Goal: Task Accomplishment & Management: Complete application form

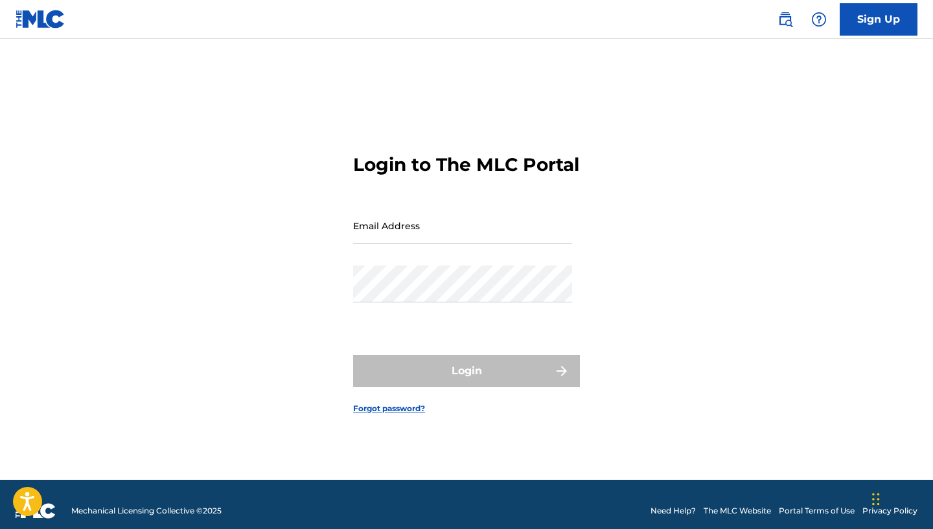
scroll to position [4, 0]
type input "[EMAIL_ADDRESS][DOMAIN_NAME]"
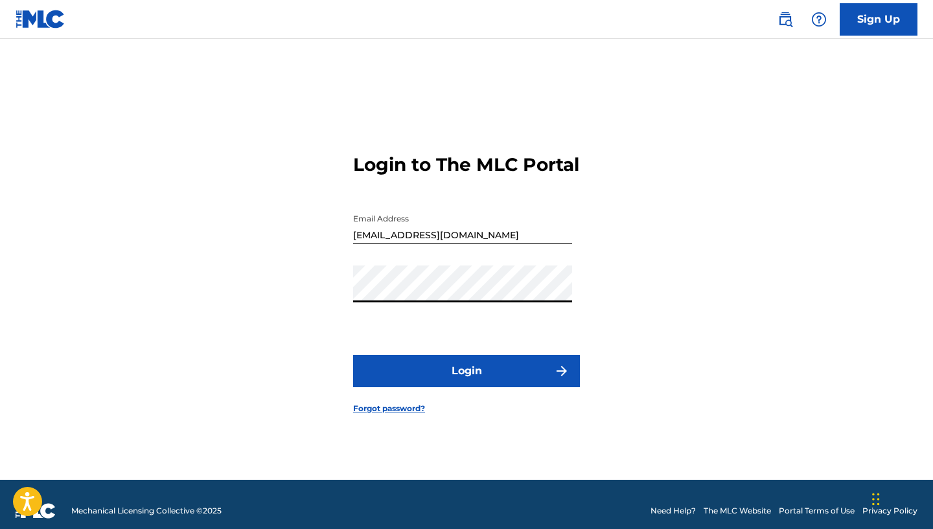
click at [466, 382] on button "Login" at bounding box center [466, 371] width 227 height 32
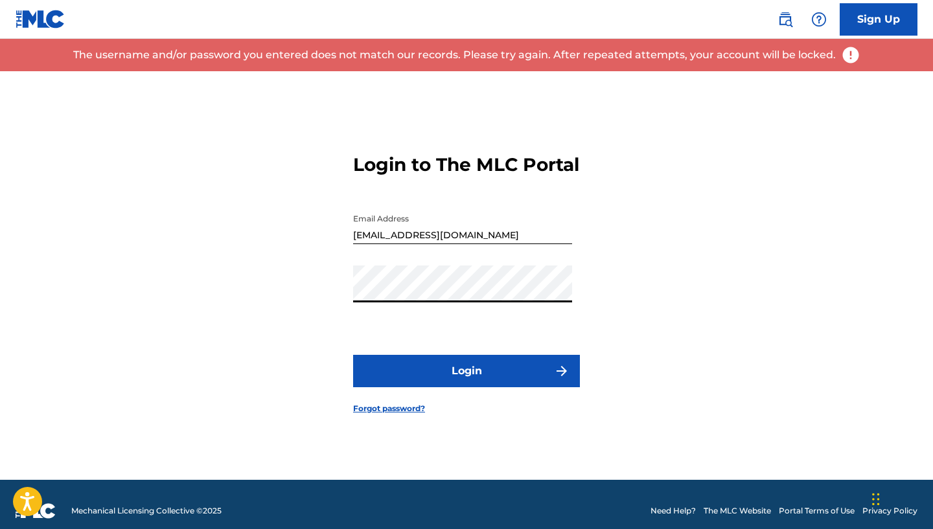
click at [261, 291] on div "Login to The MLC Portal Email Address [EMAIL_ADDRESS][DOMAIN_NAME] Password Log…" at bounding box center [466, 273] width 907 height 413
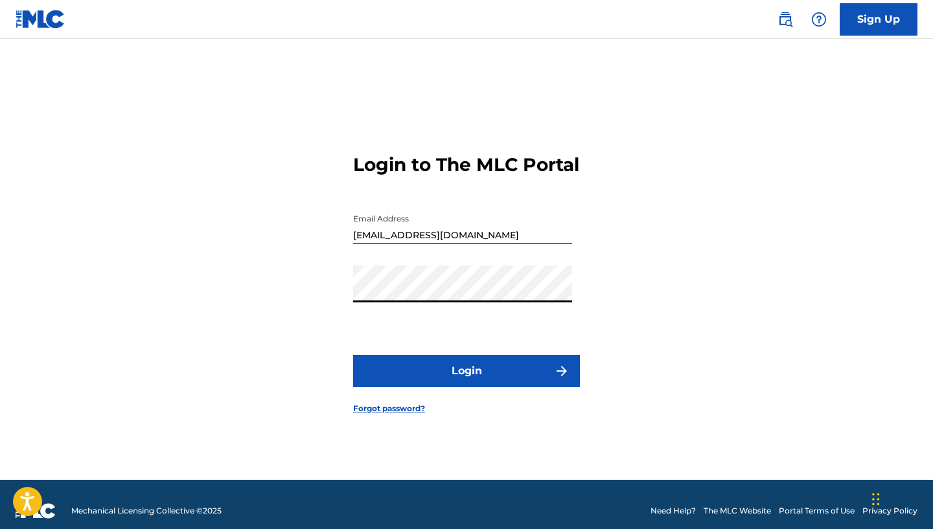
click at [466, 382] on button "Login" at bounding box center [466, 371] width 227 height 32
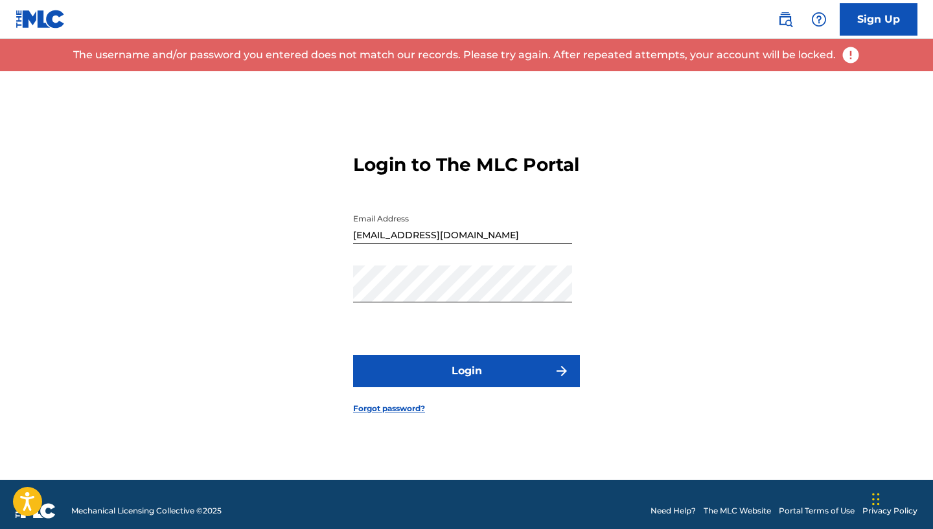
click at [403, 415] on link "Forgot password?" at bounding box center [389, 409] width 72 height 12
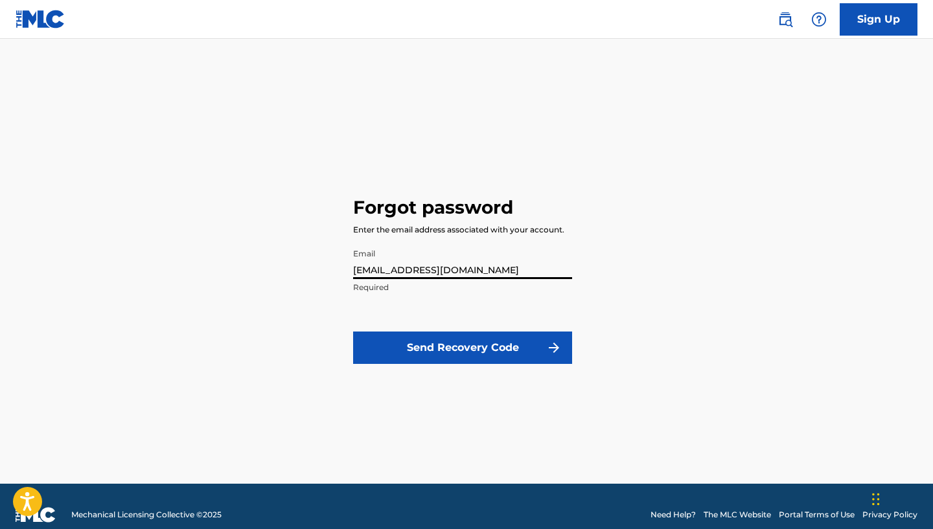
type input "[EMAIL_ADDRESS][DOMAIN_NAME]"
click at [477, 356] on button "Send Recovery Code" at bounding box center [462, 348] width 219 height 32
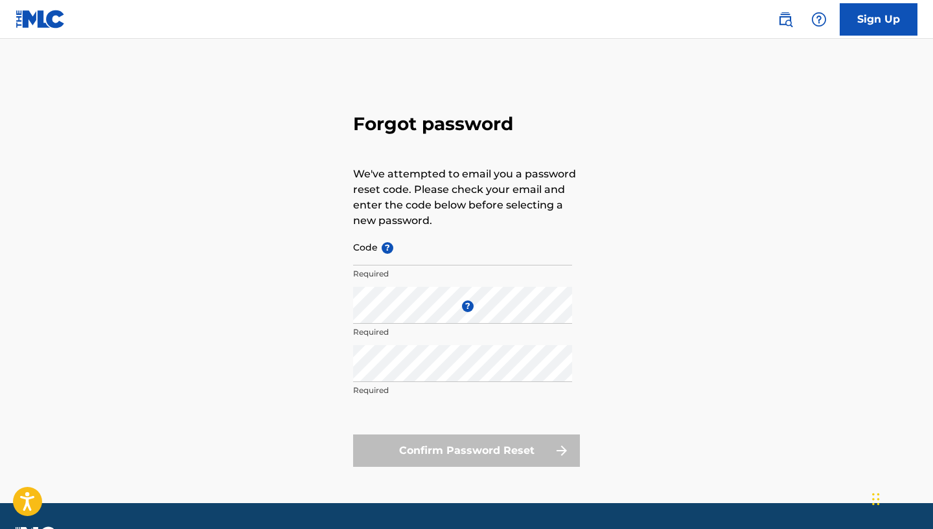
click at [399, 254] on input "Code ?" at bounding box center [462, 247] width 219 height 37
paste input "FP_a04dead6401af60d62d2f888039d"
type input "FP_a04dead6401af60d62d2f888039d"
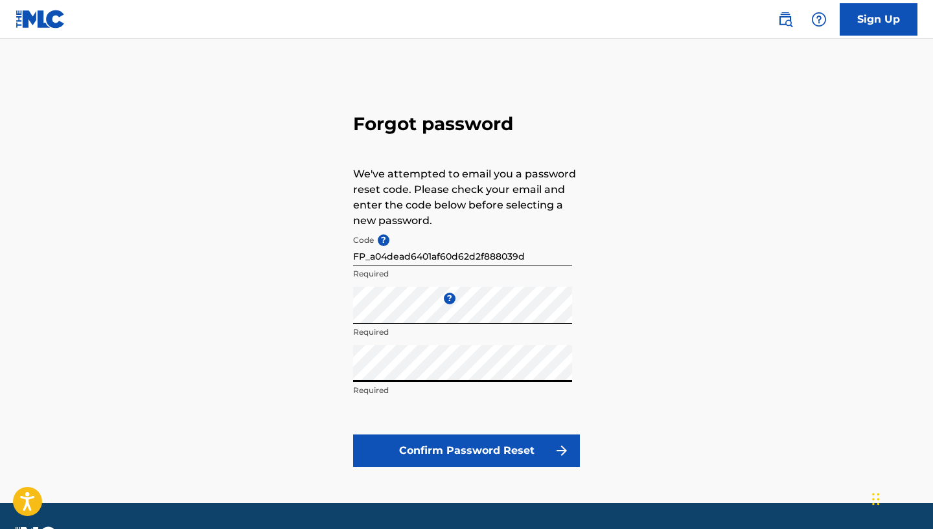
click at [447, 462] on button "Confirm Password Reset" at bounding box center [466, 451] width 227 height 32
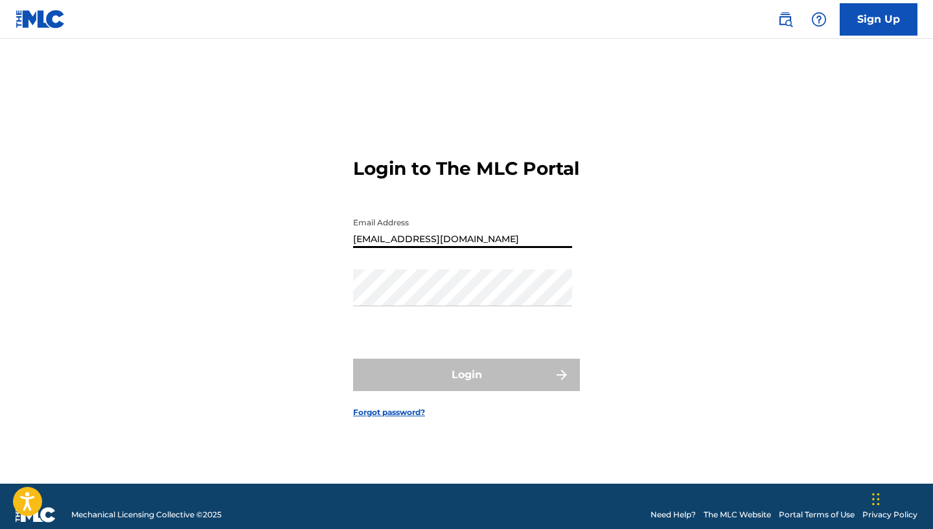
type input "[EMAIL_ADDRESS][DOMAIN_NAME]"
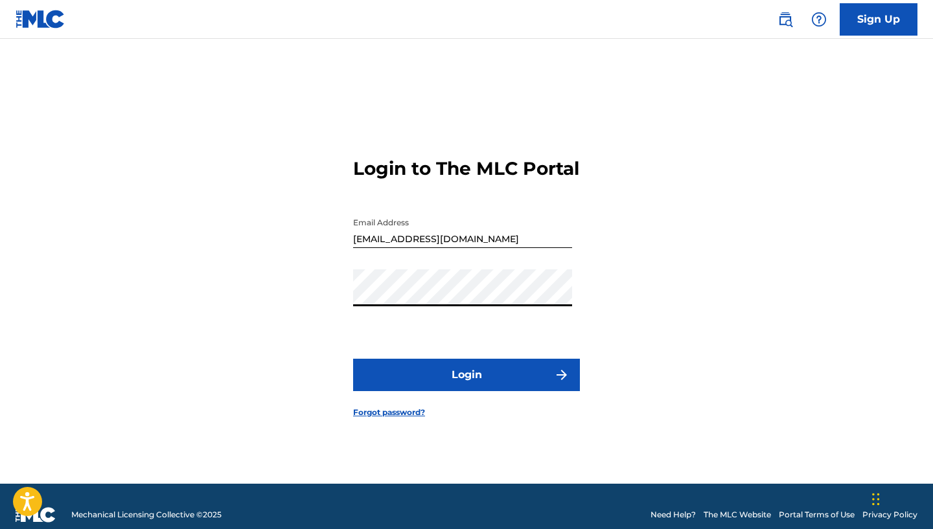
click at [466, 386] on button "Login" at bounding box center [466, 375] width 227 height 32
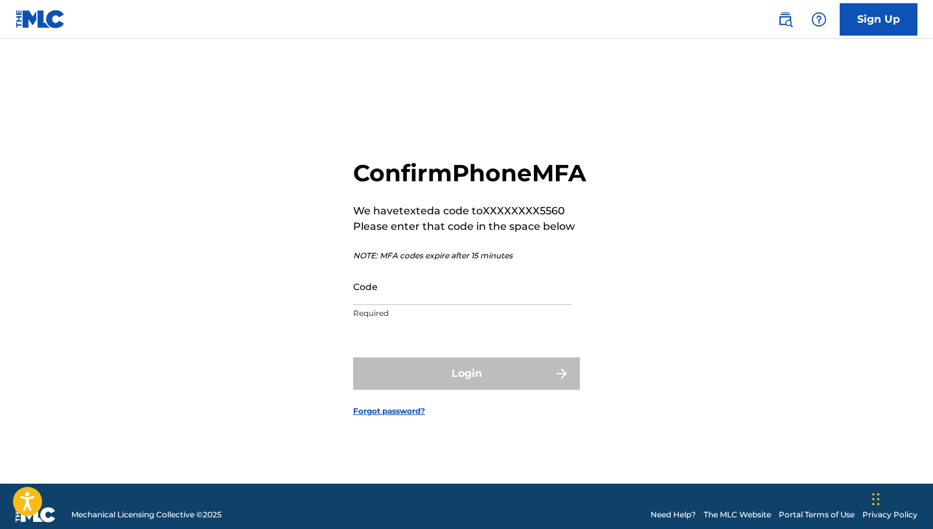
click at [434, 305] on input "Code" at bounding box center [462, 286] width 219 height 37
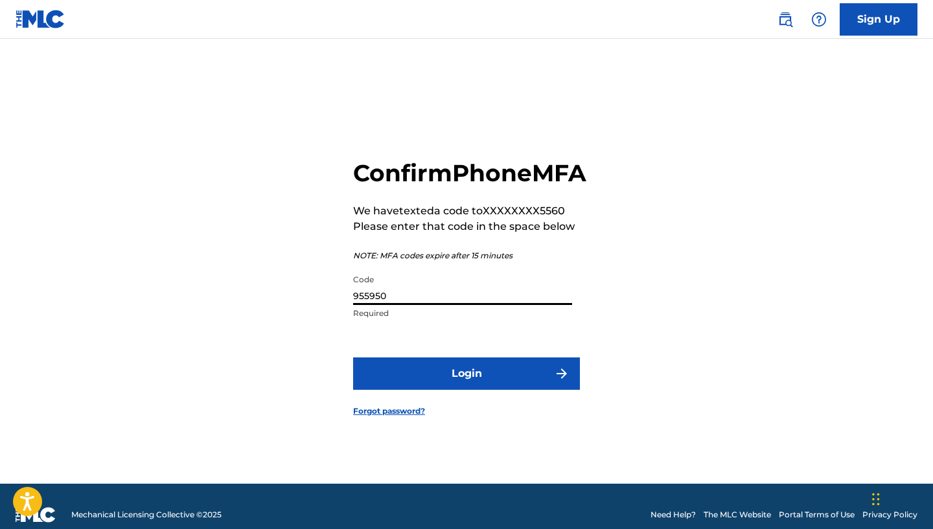
type input "955950"
click at [467, 390] on button "Login" at bounding box center [466, 374] width 227 height 32
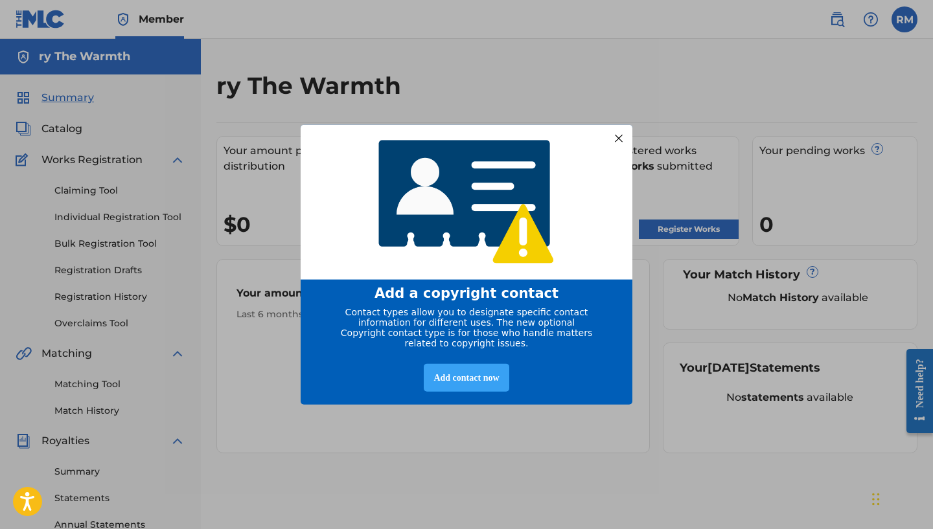
click at [477, 380] on div "Add contact now" at bounding box center [466, 378] width 85 height 28
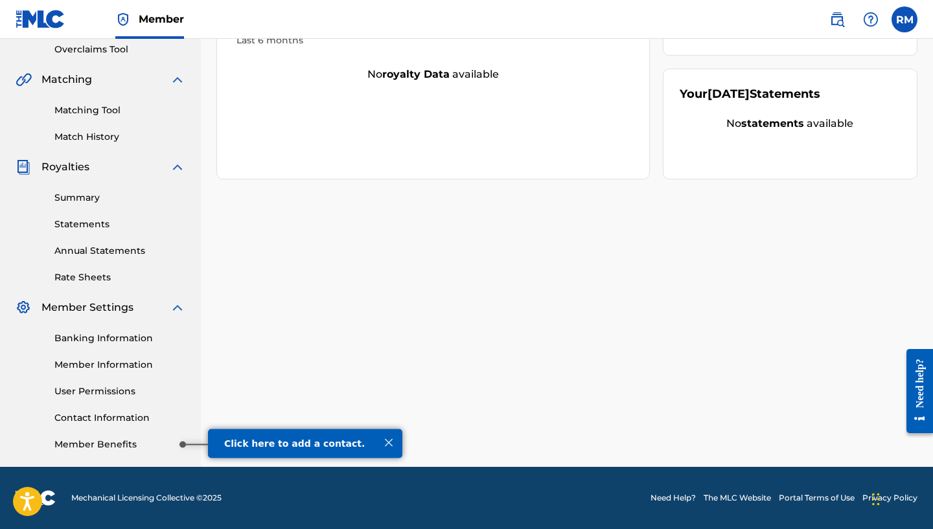
click at [143, 448] on link "Member Benefits" at bounding box center [119, 445] width 131 height 14
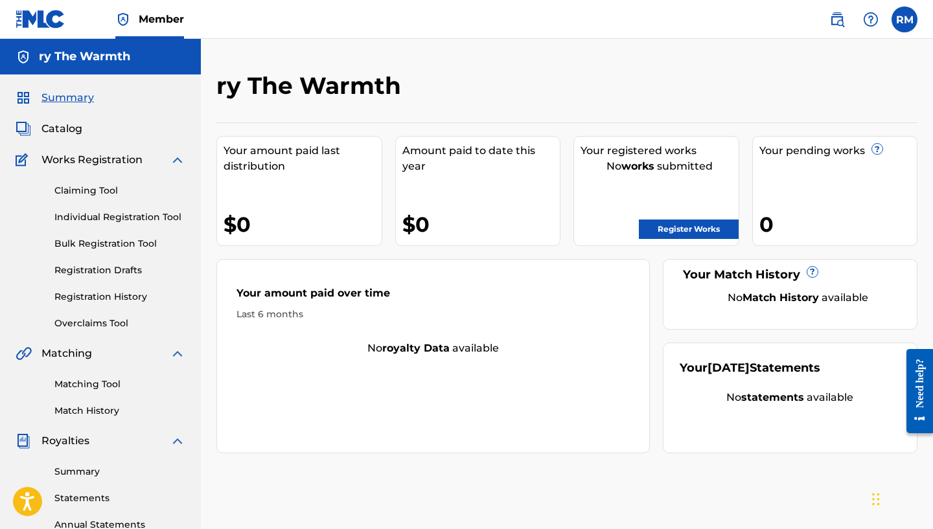
click at [698, 226] on link "Register Works" at bounding box center [689, 229] width 100 height 19
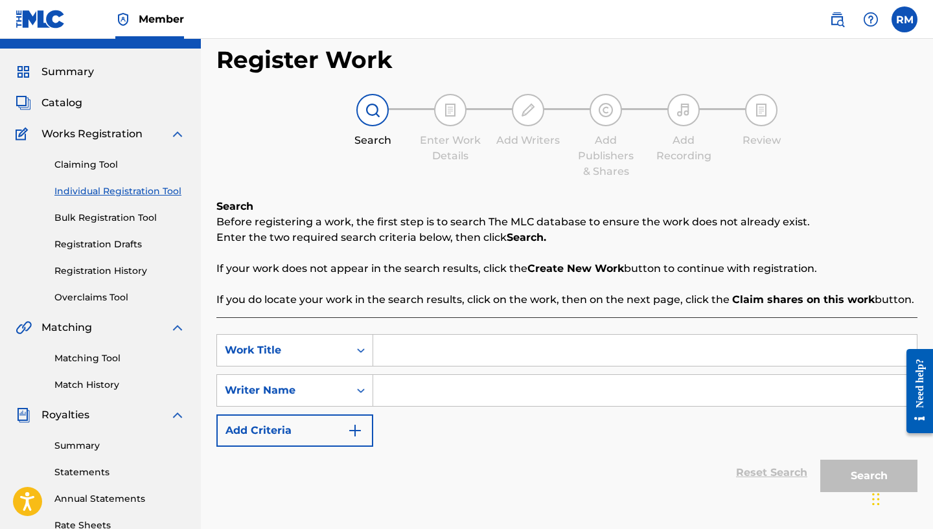
scroll to position [41, 0]
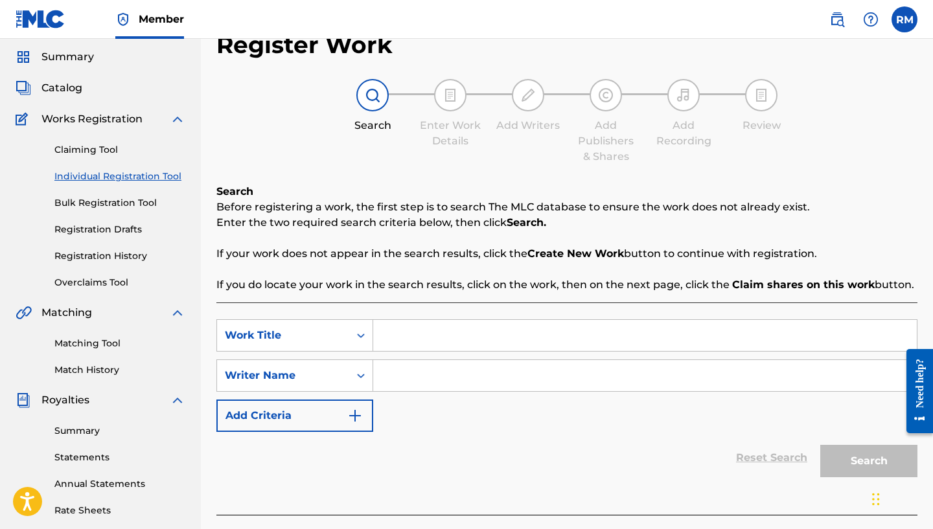
click at [376, 99] on img at bounding box center [373, 95] width 16 height 16
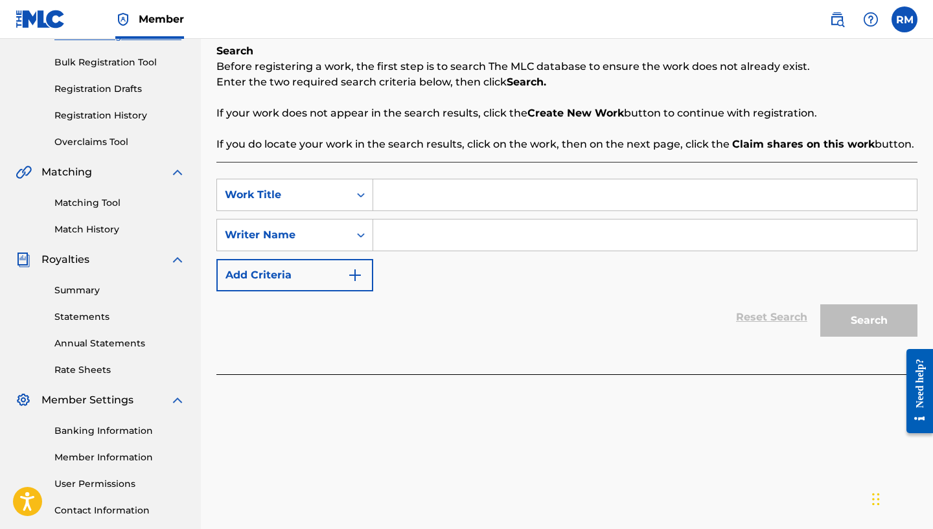
scroll to position [184, 0]
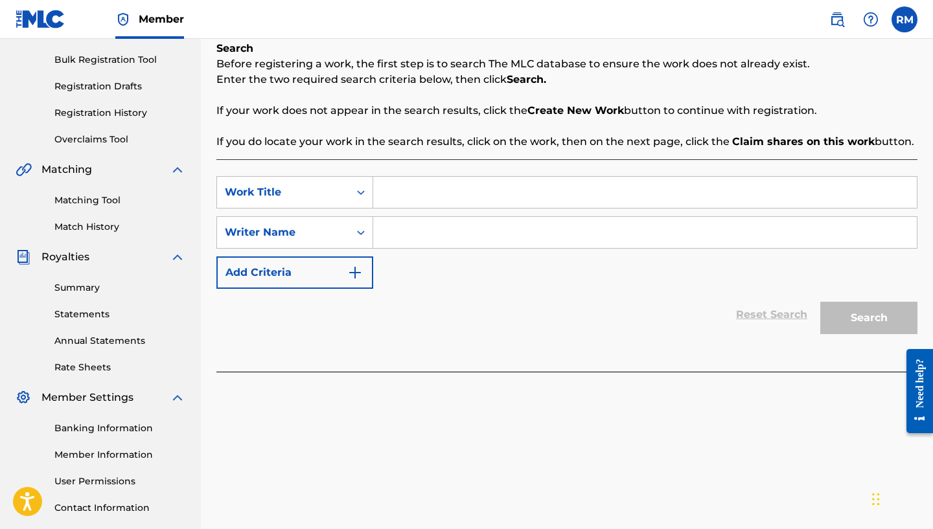
click at [440, 242] on input "Search Form" at bounding box center [644, 232] width 543 height 31
type input "ry the warmth"
click at [789, 256] on div "SearchWithCriteria7c3bf545-92d2-42ba-b32d-8a942eb5943a Work Title SearchWithCri…" at bounding box center [566, 232] width 701 height 113
click at [455, 195] on input "Search Form" at bounding box center [644, 192] width 543 height 31
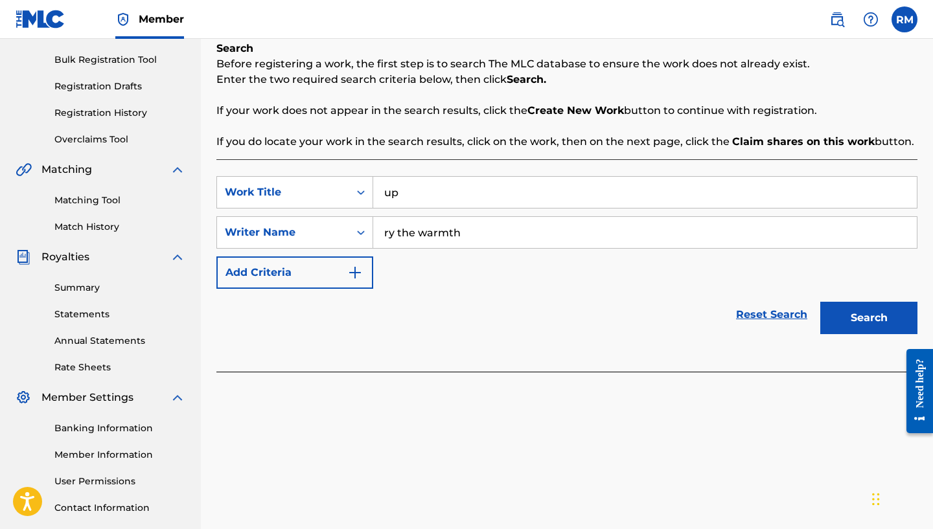
type input "u"
click at [841, 309] on button "Search" at bounding box center [868, 318] width 97 height 32
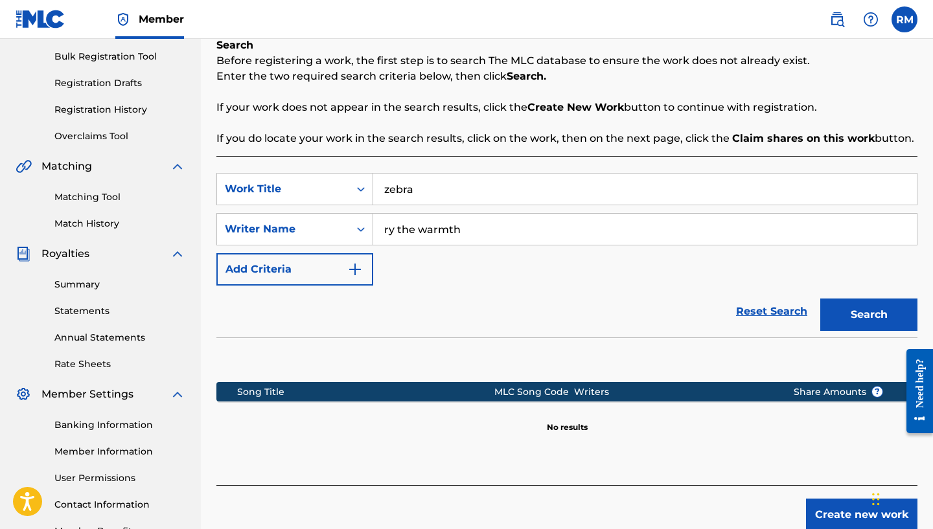
scroll to position [194, 0]
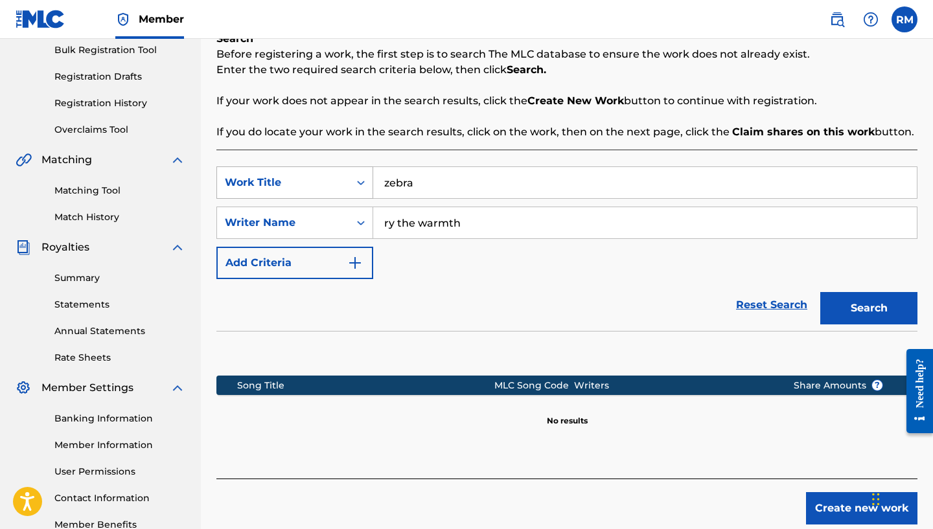
drag, startPoint x: 435, startPoint y: 188, endPoint x: 343, endPoint y: 176, distance: 92.7
click at [343, 176] on div "SearchWithCriteria7c3bf545-92d2-42ba-b32d-8a942eb5943a Work Title zebra" at bounding box center [566, 182] width 701 height 32
type input "home"
click at [883, 306] on button "Search" at bounding box center [868, 308] width 97 height 32
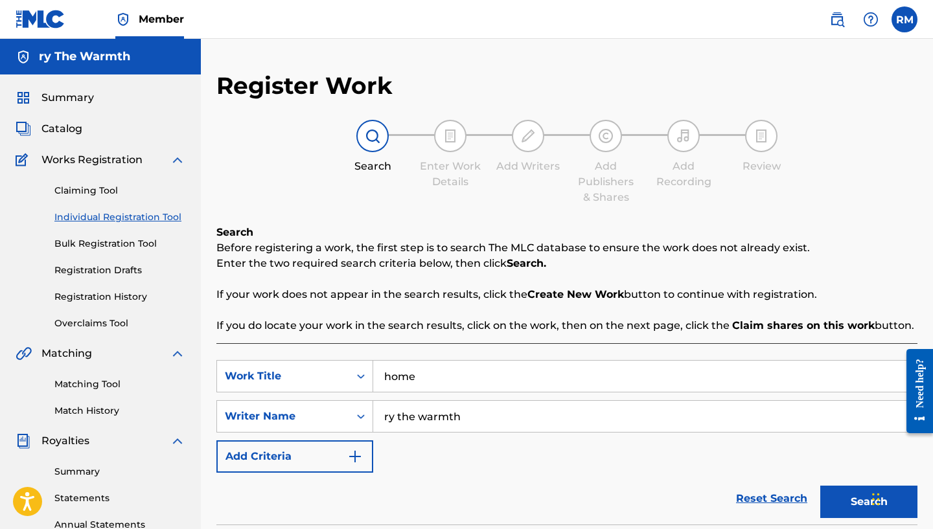
scroll to position [0, 0]
click at [89, 238] on link "Bulk Registration Tool" at bounding box center [119, 244] width 131 height 14
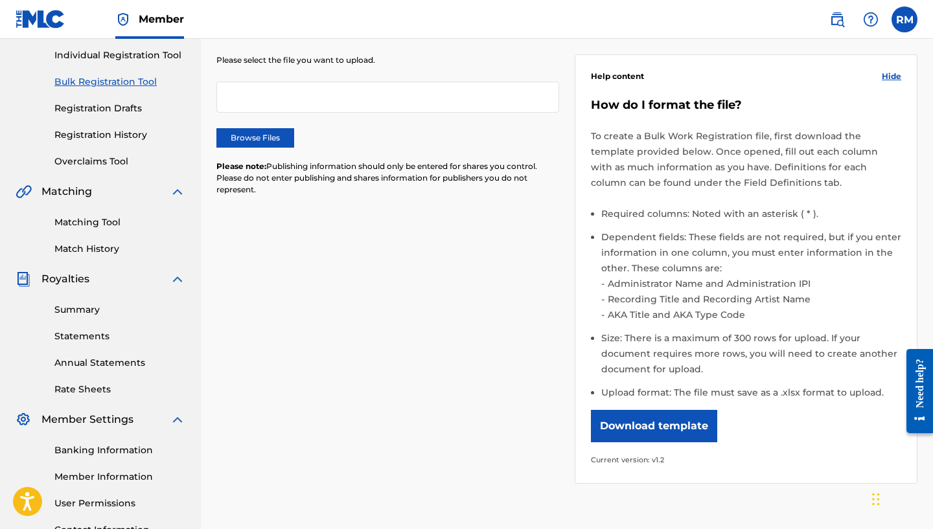
scroll to position [173, 0]
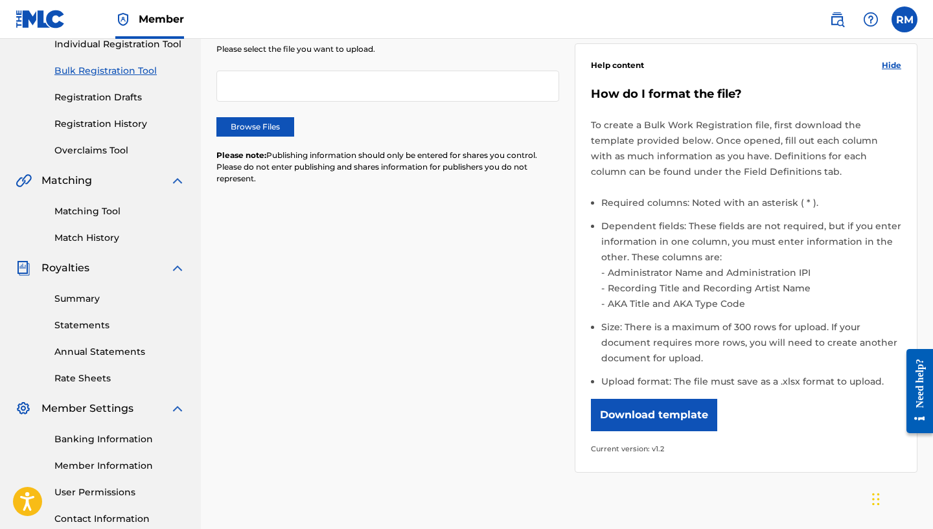
click at [672, 406] on button "Download template" at bounding box center [654, 415] width 126 height 32
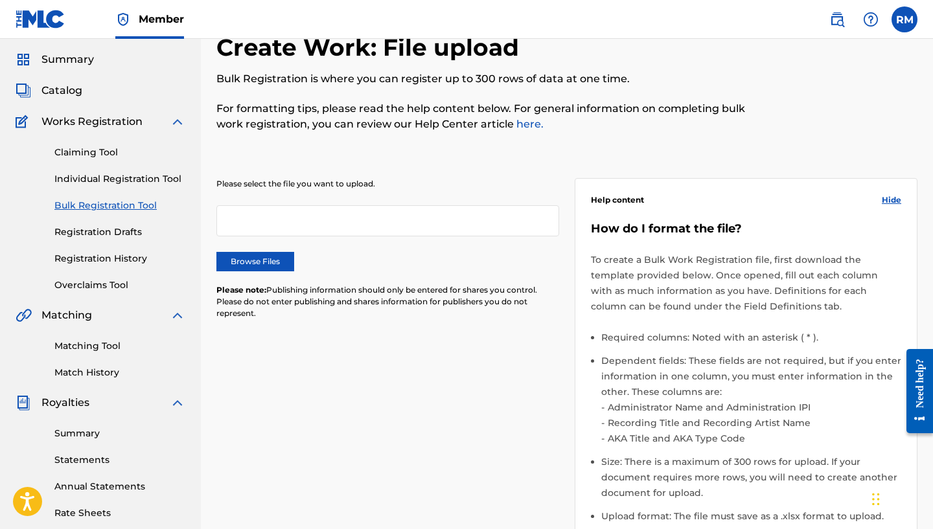
scroll to position [27, 0]
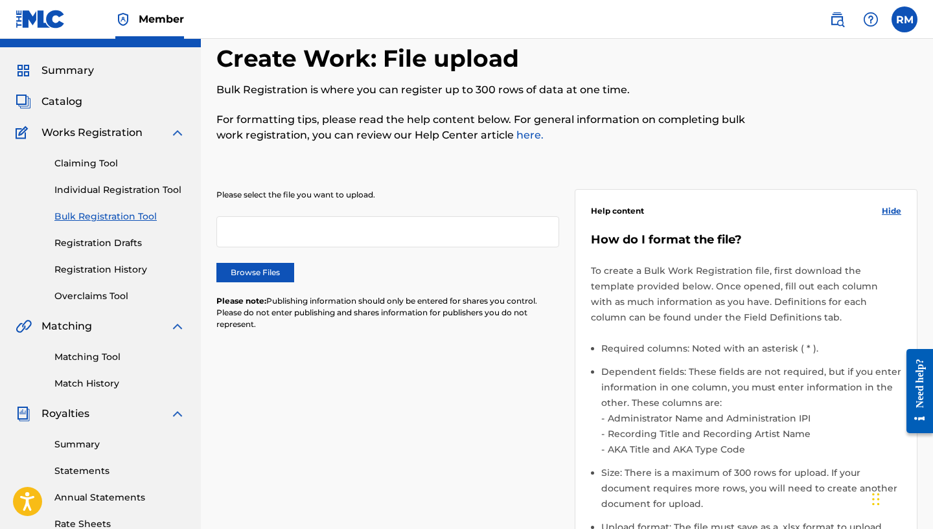
click at [80, 162] on link "Claiming Tool" at bounding box center [119, 164] width 131 height 14
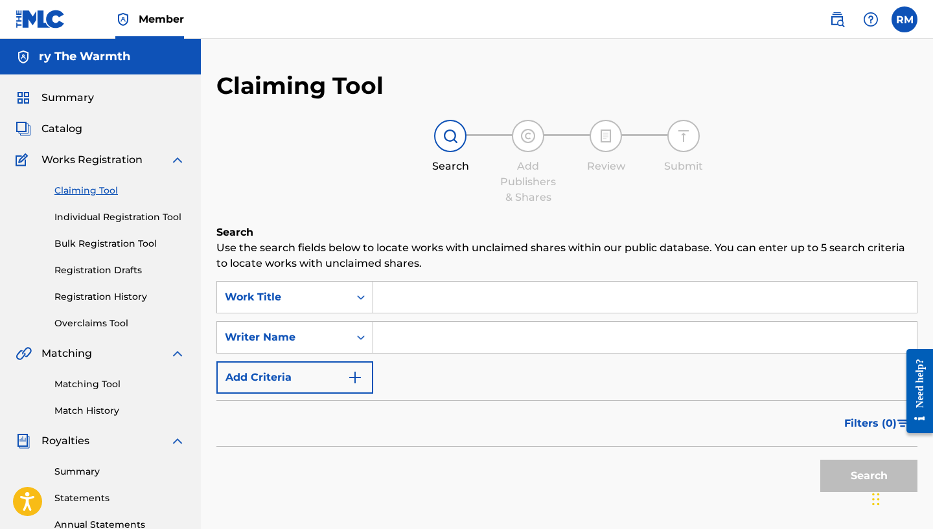
click at [461, 339] on input "Search Form" at bounding box center [644, 337] width 543 height 31
click at [867, 472] on button "Search" at bounding box center [868, 476] width 97 height 32
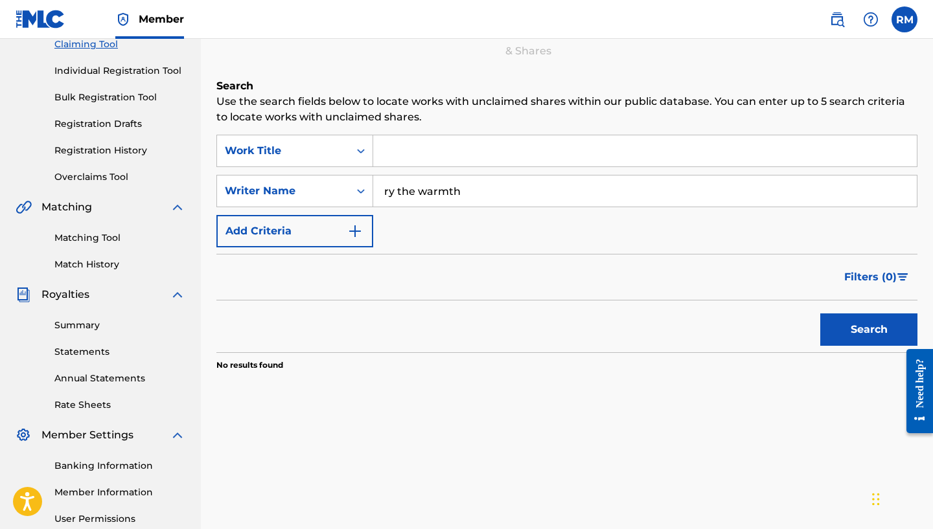
scroll to position [203, 0]
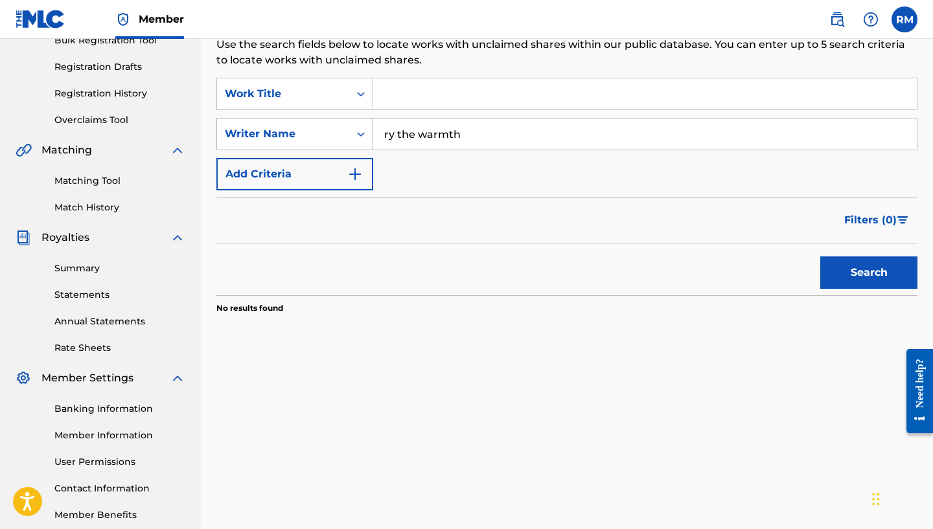
drag, startPoint x: 488, startPoint y: 129, endPoint x: 234, endPoint y: 131, distance: 253.3
click at [233, 130] on div "SearchWithCriteria8e8b91b0-4d0a-432c-a46f-c58c74624a3b Writer Name ry the warmth" at bounding box center [566, 134] width 701 height 32
type input "[PERSON_NAME]"
click at [887, 271] on button "Search" at bounding box center [868, 272] width 97 height 32
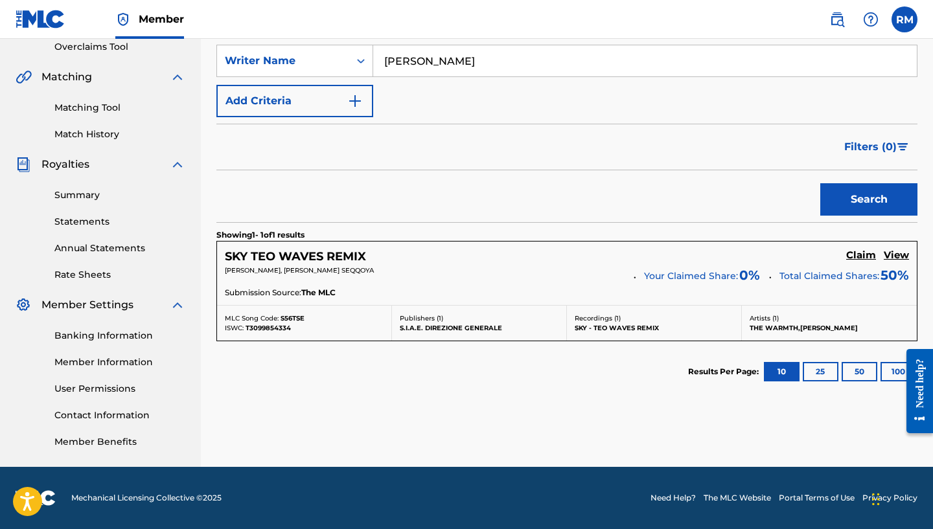
scroll to position [277, 0]
click at [855, 255] on h5 "Claim" at bounding box center [861, 255] width 30 height 12
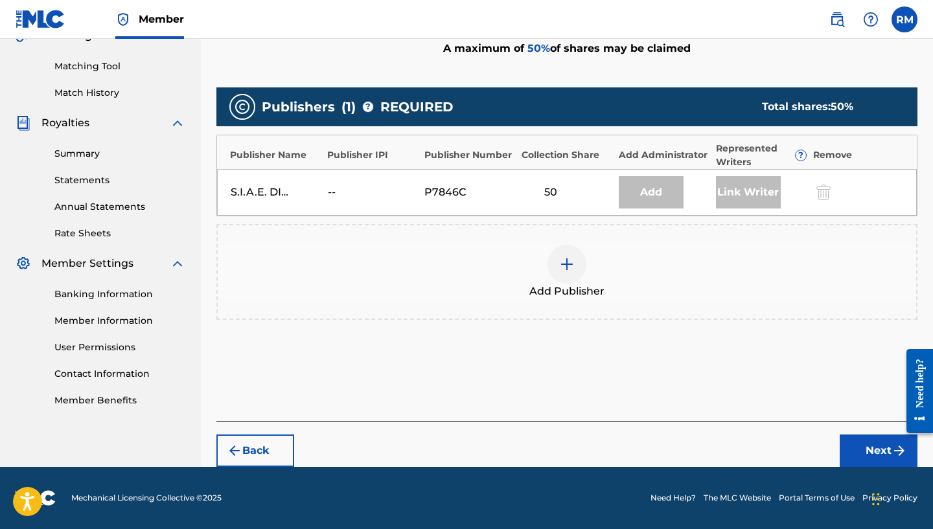
scroll to position [318, 0]
click at [575, 262] on div at bounding box center [566, 264] width 39 height 39
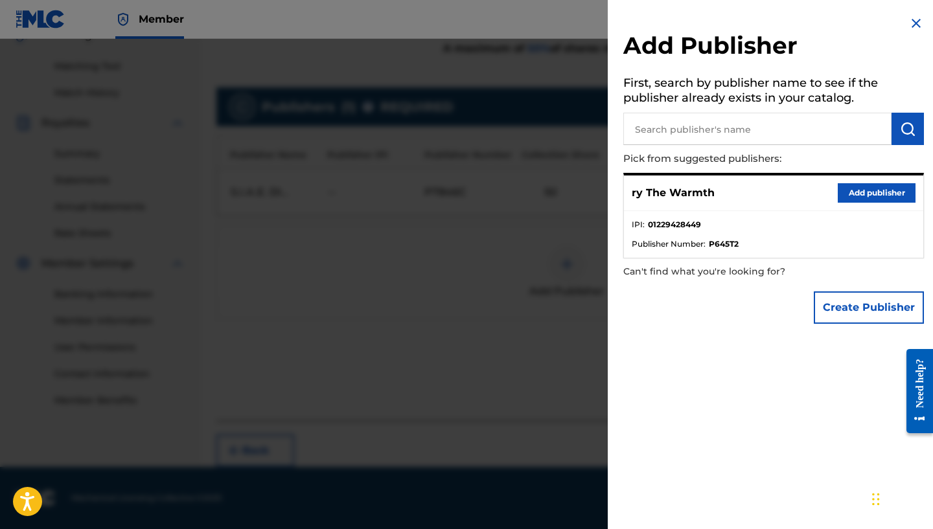
click at [859, 196] on button "Add publisher" at bounding box center [876, 192] width 78 height 19
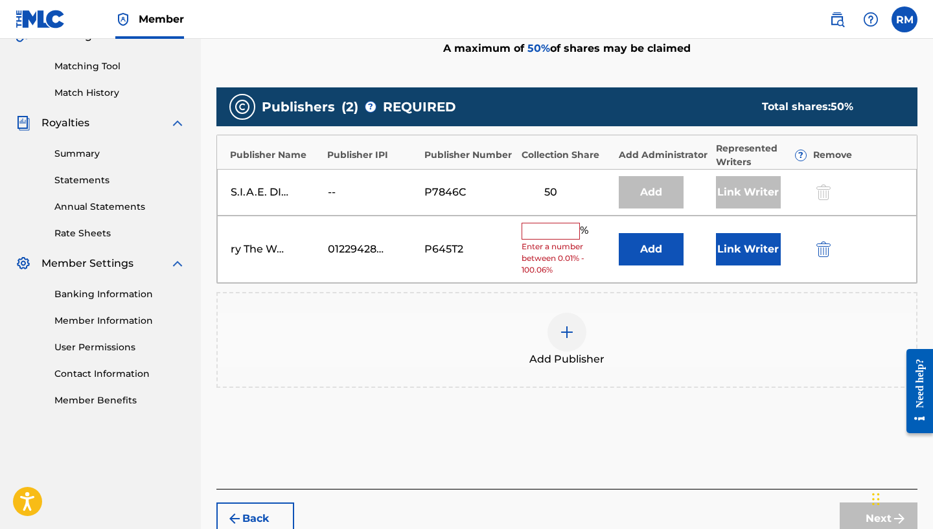
click at [540, 223] on input "text" at bounding box center [550, 231] width 58 height 17
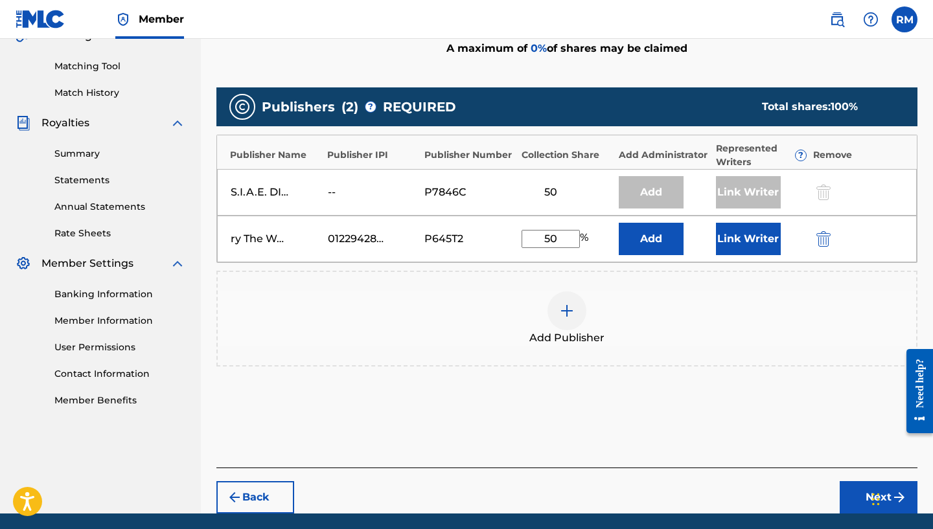
type input "50"
click at [714, 315] on div "Add Publisher" at bounding box center [567, 318] width 698 height 54
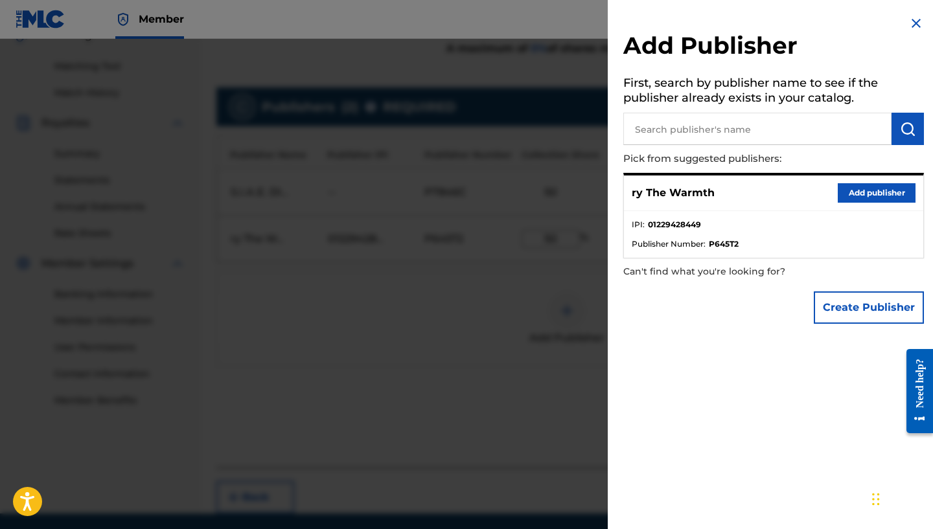
click at [912, 18] on img at bounding box center [916, 24] width 16 height 16
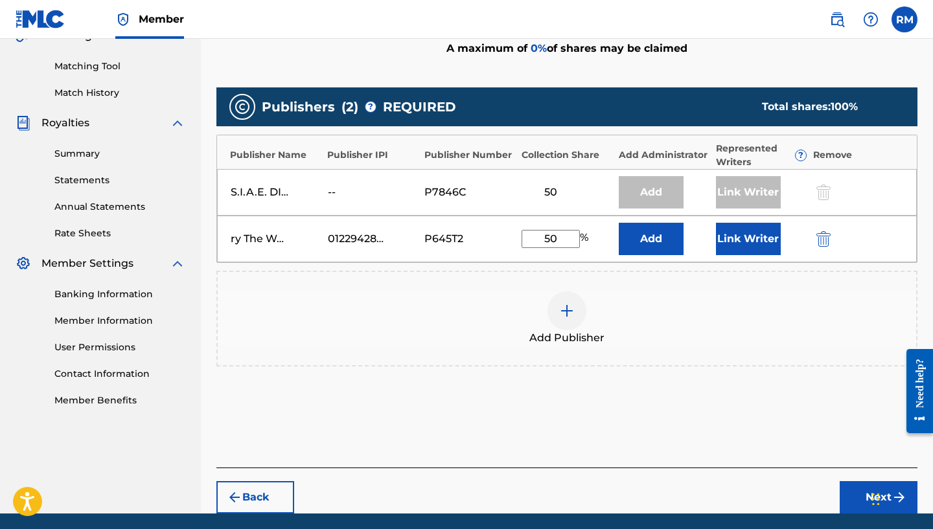
click at [859, 495] on button "Next" at bounding box center [878, 497] width 78 height 32
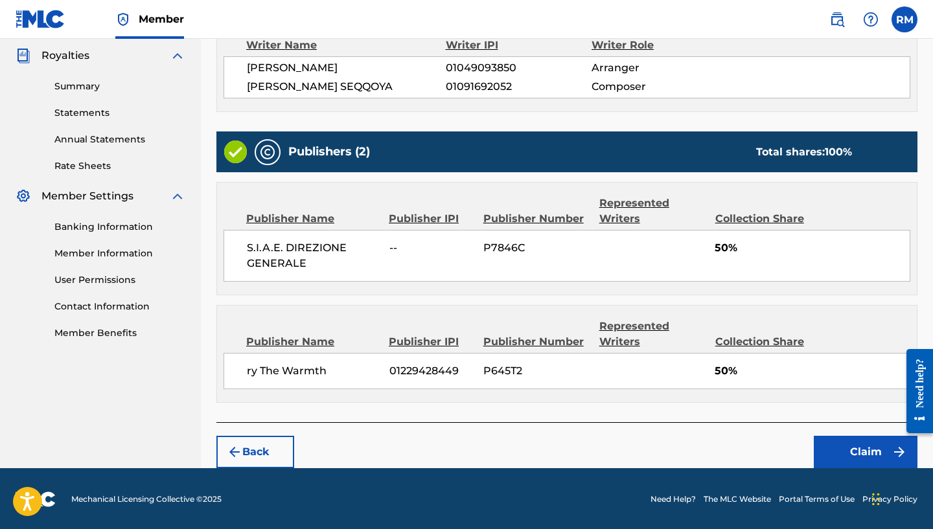
scroll to position [385, 0]
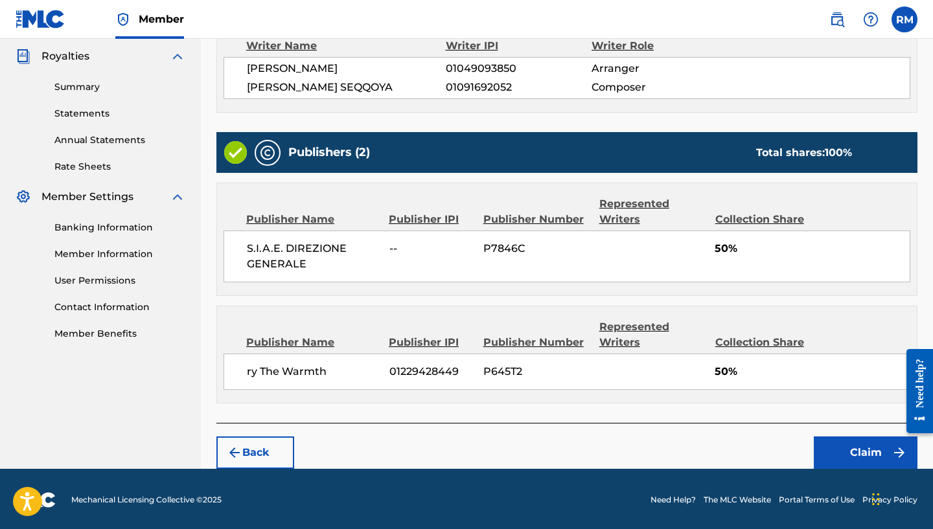
click at [841, 449] on button "Claim" at bounding box center [865, 453] width 104 height 32
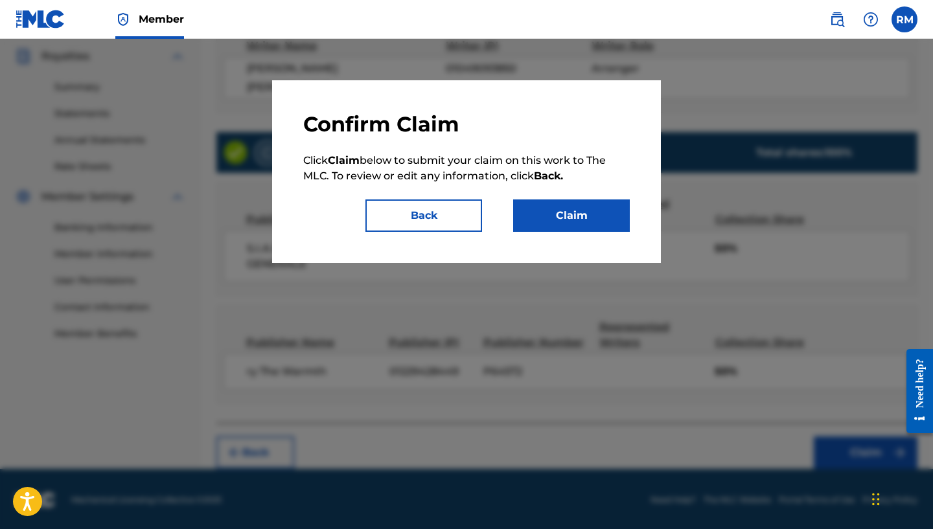
click at [591, 222] on button "Claim" at bounding box center [571, 215] width 117 height 32
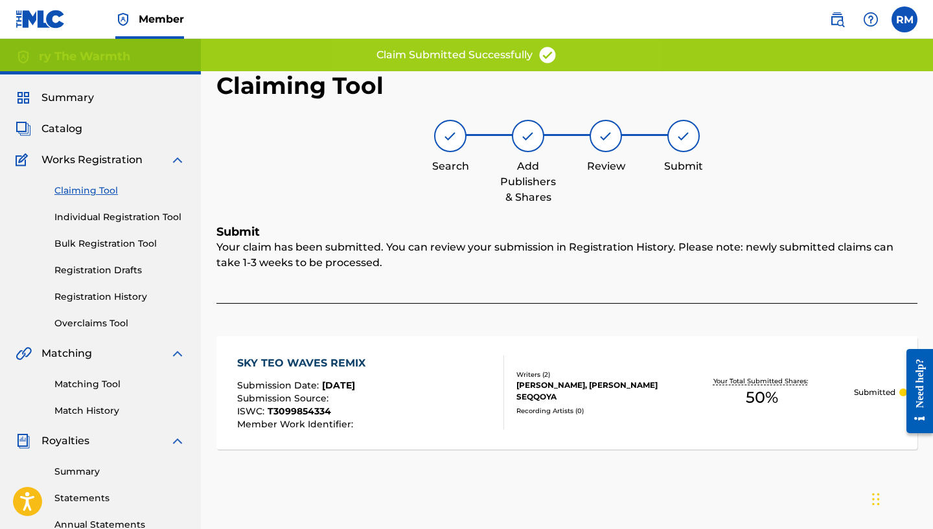
scroll to position [0, 0]
click at [89, 191] on link "Claiming Tool" at bounding box center [119, 191] width 131 height 14
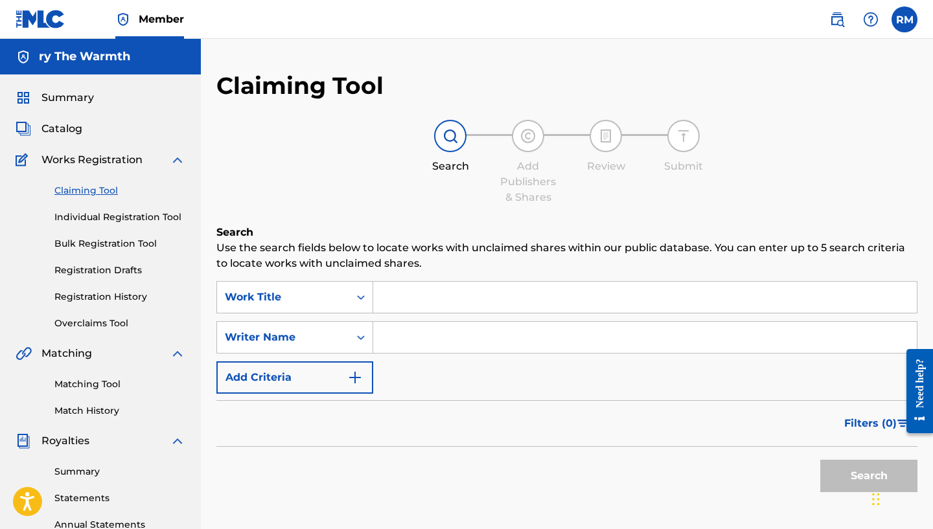
click at [454, 339] on input "Search Form" at bounding box center [644, 337] width 543 height 31
type input "[PERSON_NAME]"
drag, startPoint x: 859, startPoint y: 475, endPoint x: 813, endPoint y: 469, distance: 47.1
click at [859, 475] on button "Search" at bounding box center [868, 476] width 97 height 32
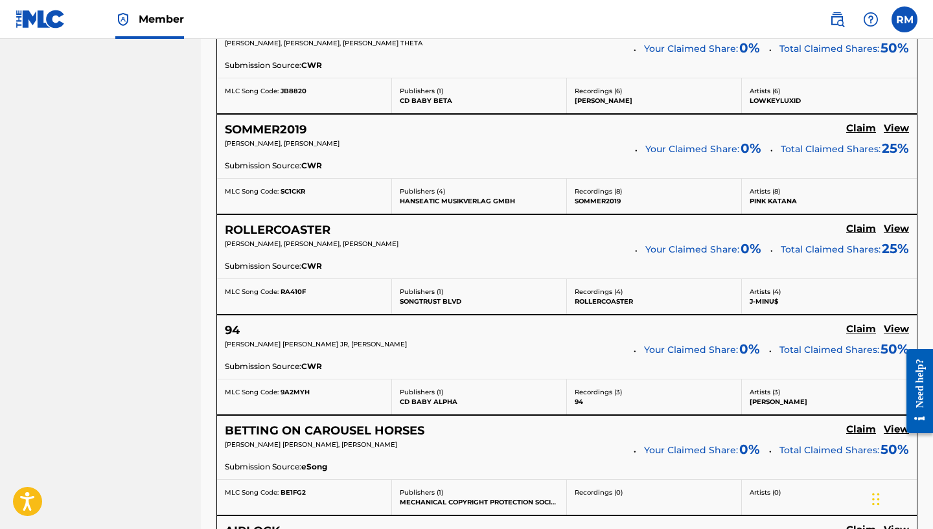
scroll to position [906, 0]
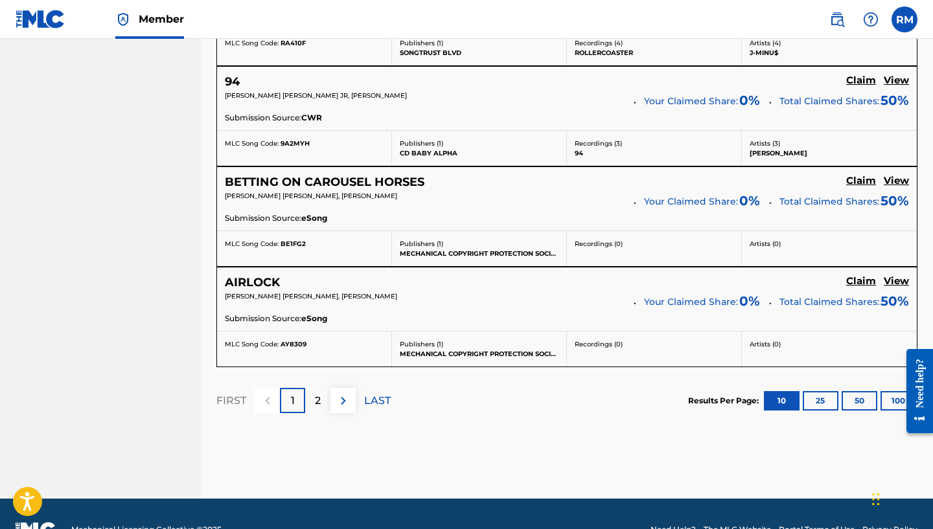
click at [341, 393] on img at bounding box center [343, 401] width 16 height 16
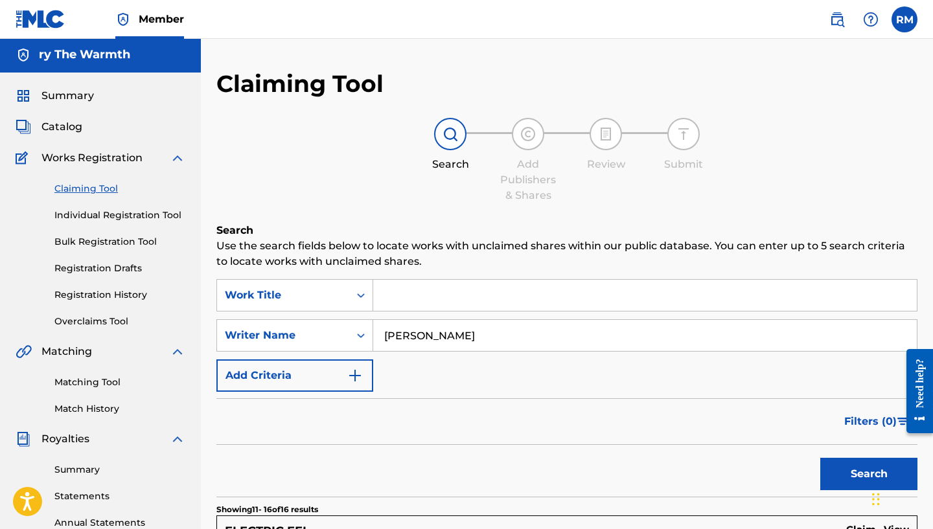
scroll to position [2, 1]
click at [107, 213] on link "Individual Registration Tool" at bounding box center [119, 216] width 131 height 14
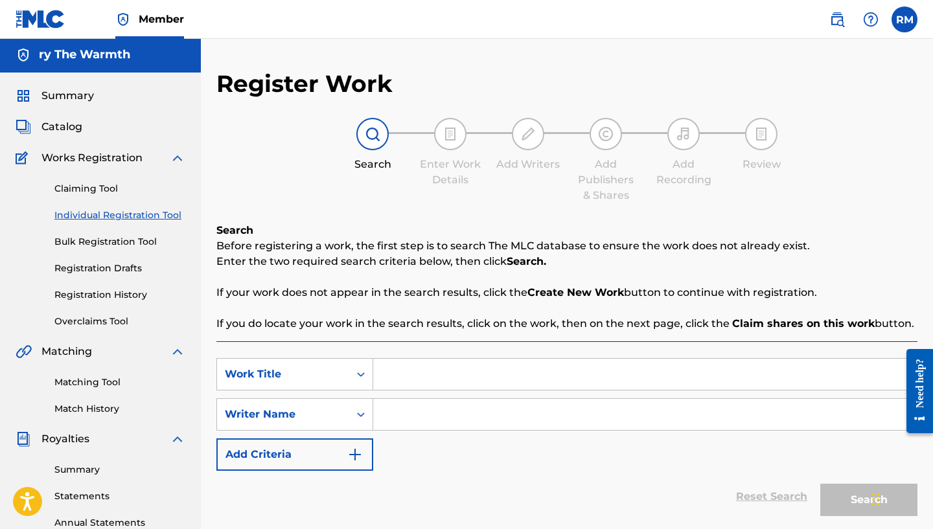
click at [405, 415] on input "Search Form" at bounding box center [644, 414] width 543 height 31
type input "the warmth"
click at [616, 473] on div "Reset Search Search" at bounding box center [566, 497] width 701 height 52
click at [78, 189] on link "Claiming Tool" at bounding box center [119, 189] width 131 height 14
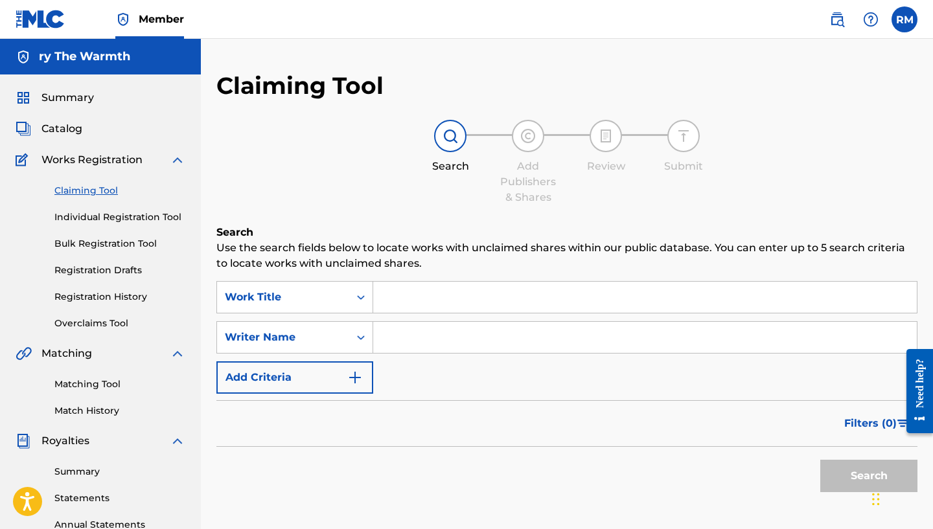
click at [381, 347] on input "Search Form" at bounding box center [644, 337] width 543 height 31
click at [844, 469] on button "Search" at bounding box center [868, 476] width 97 height 32
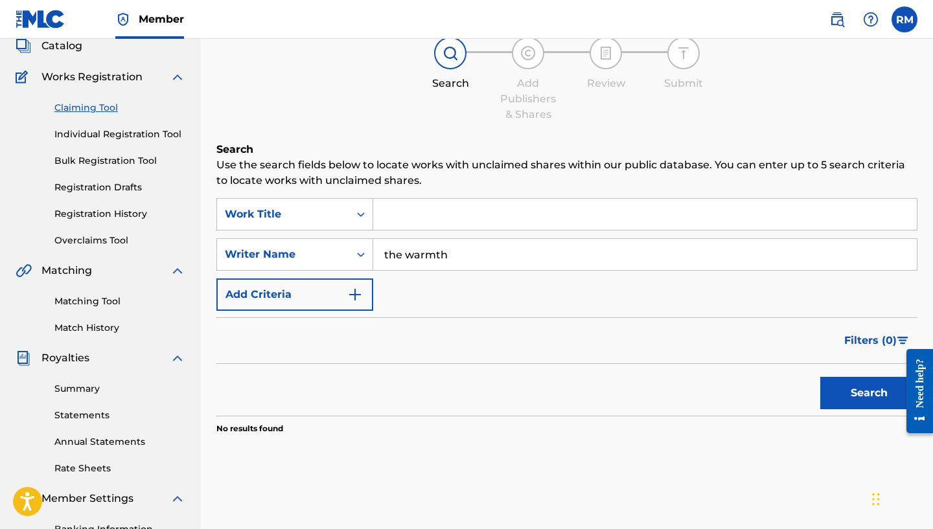
scroll to position [77, 0]
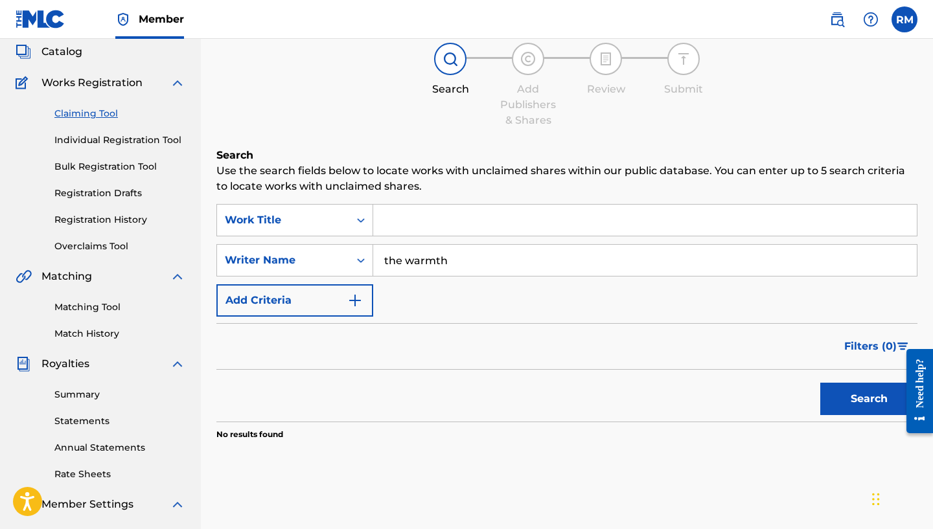
drag, startPoint x: 487, startPoint y: 262, endPoint x: 233, endPoint y: 238, distance: 255.6
click at [233, 238] on div "SearchWithCriteria4ff00489-9b7b-4bed-88d9-9db9d7b651f0 Work Title SearchWithCri…" at bounding box center [566, 260] width 701 height 113
type input "shkineh [PERSON_NAME]"
drag, startPoint x: 493, startPoint y: 264, endPoint x: 833, endPoint y: 391, distance: 362.7
click at [835, 391] on button "Search" at bounding box center [868, 399] width 97 height 32
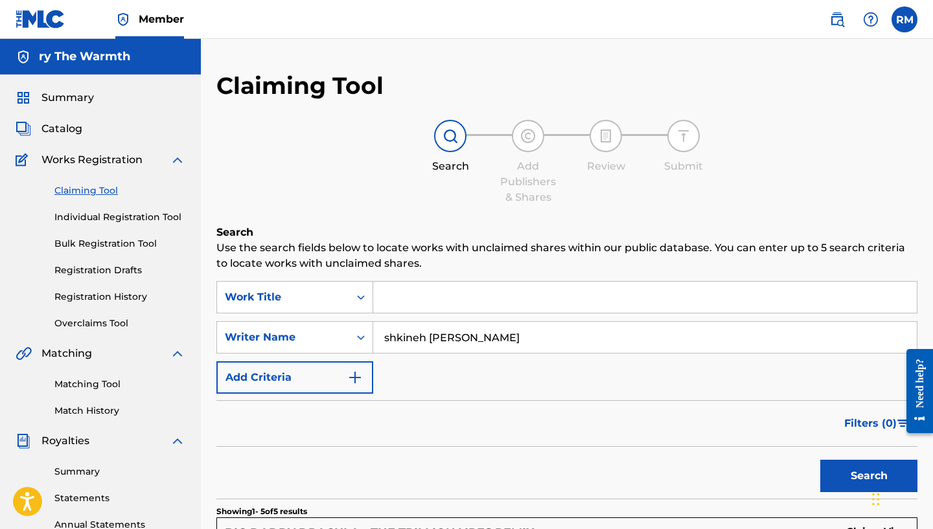
scroll to position [0, 0]
click at [78, 188] on link "Claiming Tool" at bounding box center [119, 191] width 131 height 14
drag, startPoint x: 480, startPoint y: 337, endPoint x: 187, endPoint y: 352, distance: 293.1
type input "s"
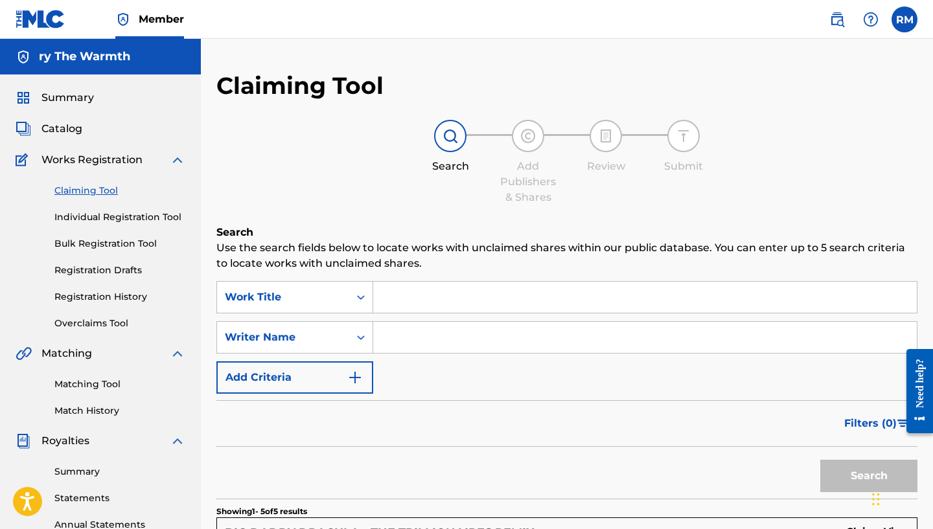
click at [102, 267] on link "Registration Drafts" at bounding box center [119, 271] width 131 height 14
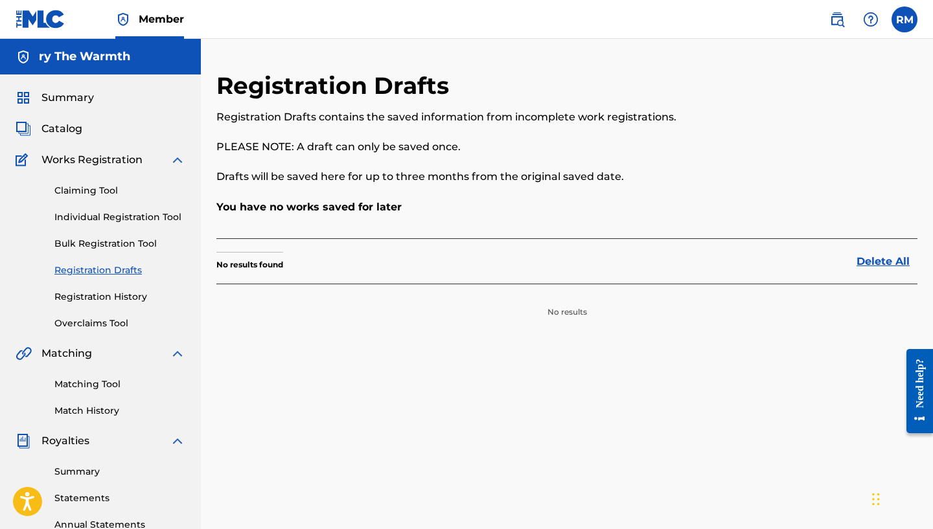
click at [121, 240] on link "Bulk Registration Tool" at bounding box center [119, 244] width 131 height 14
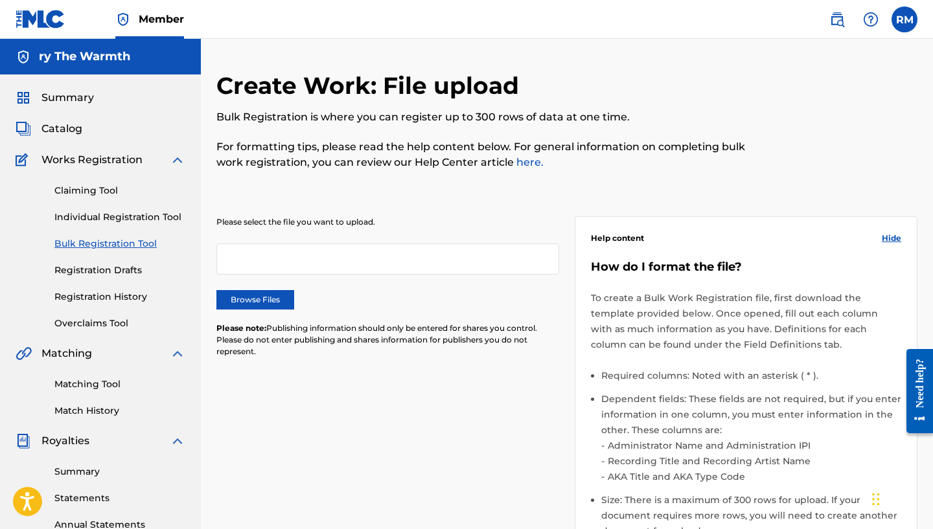
click at [326, 252] on div at bounding box center [387, 259] width 343 height 31
